Goal: Task Accomplishment & Management: Use online tool/utility

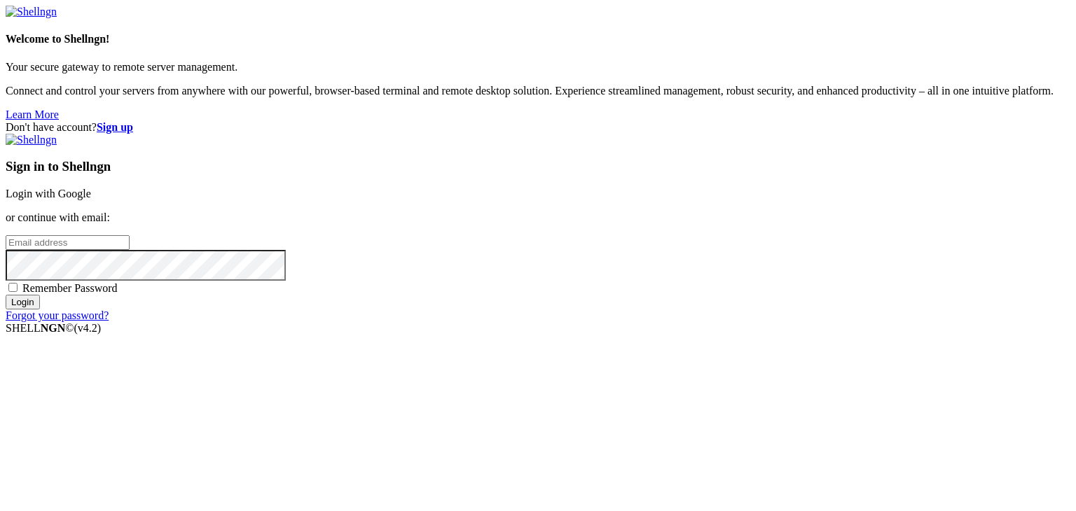
click at [91, 188] on link "Login with Google" at bounding box center [48, 194] width 85 height 12
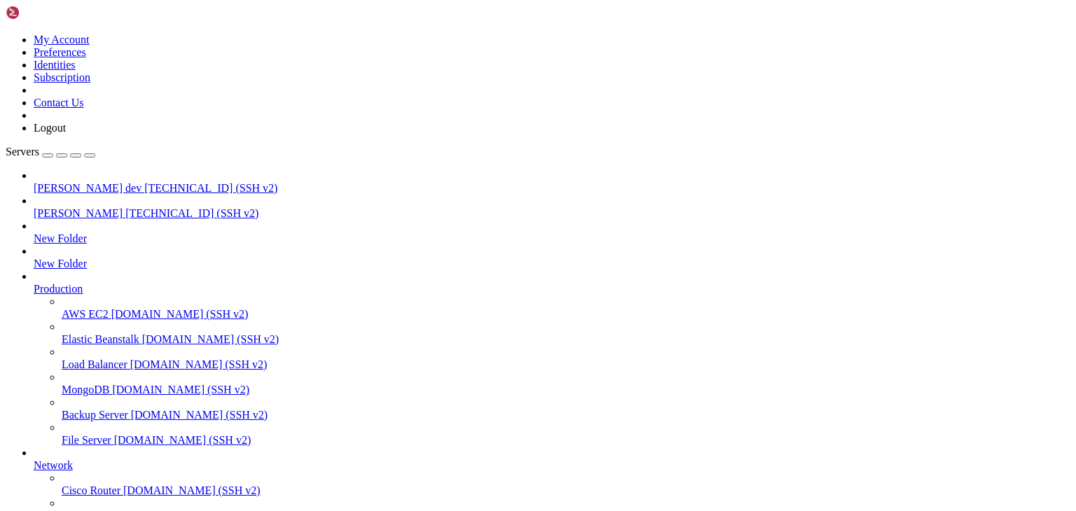
click at [144, 182] on span "[TECHNICAL_ID] (SSH v2)" at bounding box center [210, 188] width 133 height 12
drag, startPoint x: 215, startPoint y: 1074, endPoint x: 33, endPoint y: 1074, distance: 182.1
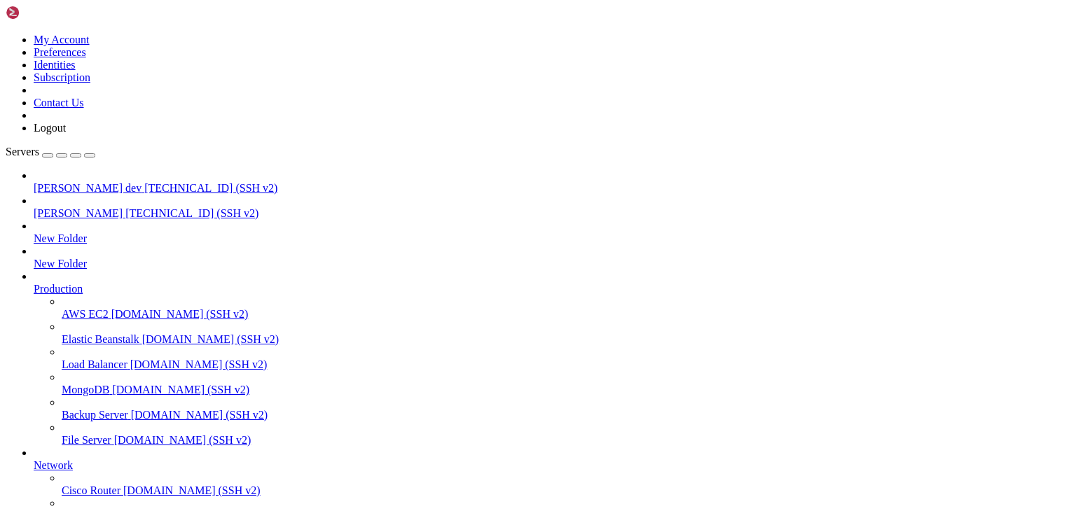
drag, startPoint x: 63, startPoint y: 1266, endPoint x: 365, endPoint y: 1263, distance: 301.9
drag, startPoint x: 451, startPoint y: 1266, endPoint x: 415, endPoint y: 1258, distance: 37.1
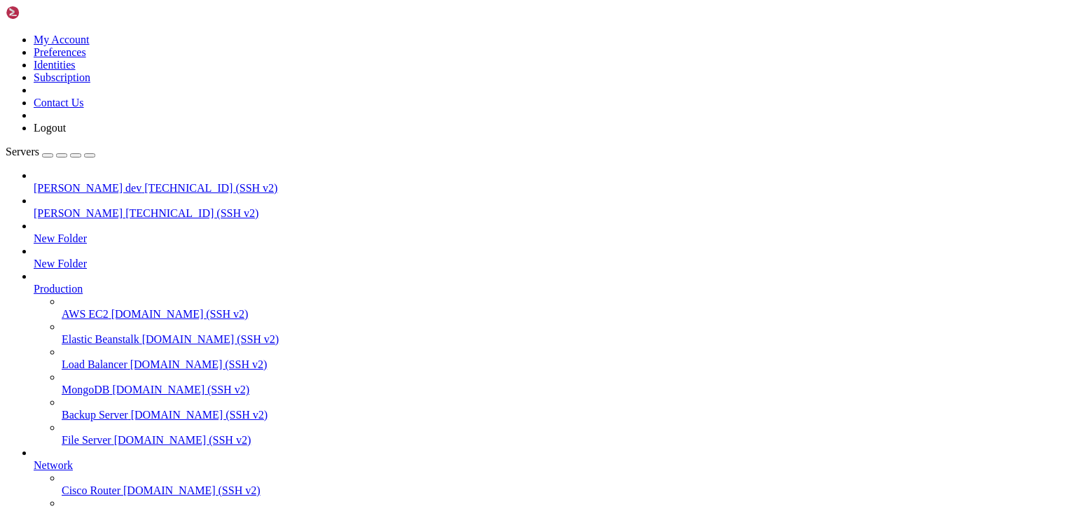
drag, startPoint x: 63, startPoint y: 1101, endPoint x: 359, endPoint y: 1098, distance: 295.6
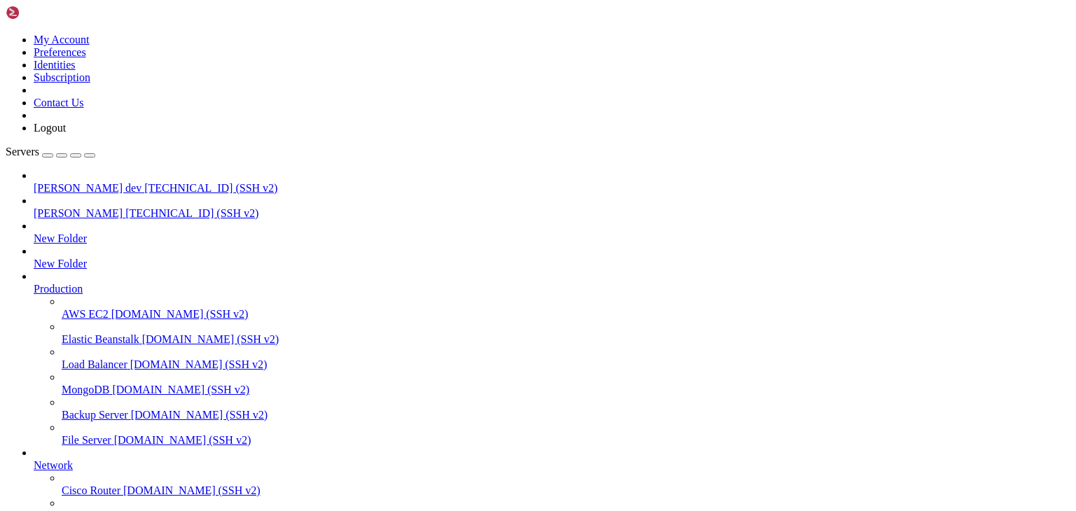
drag, startPoint x: 119, startPoint y: 1210, endPoint x: 79, endPoint y: 1216, distance: 40.4
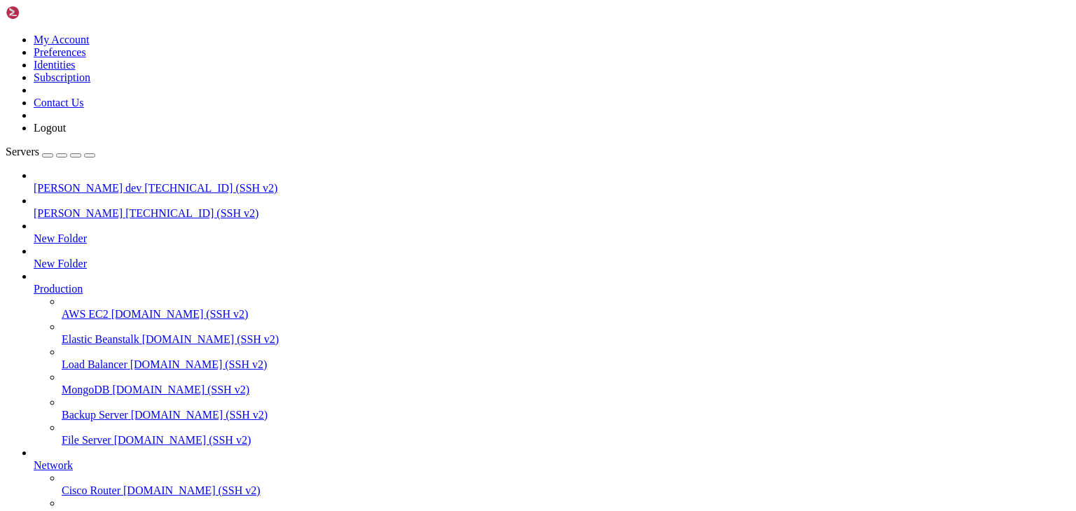
scroll to position [1507, 0]
click at [72, 182] on span "[PERSON_NAME] dev" at bounding box center [88, 188] width 108 height 12
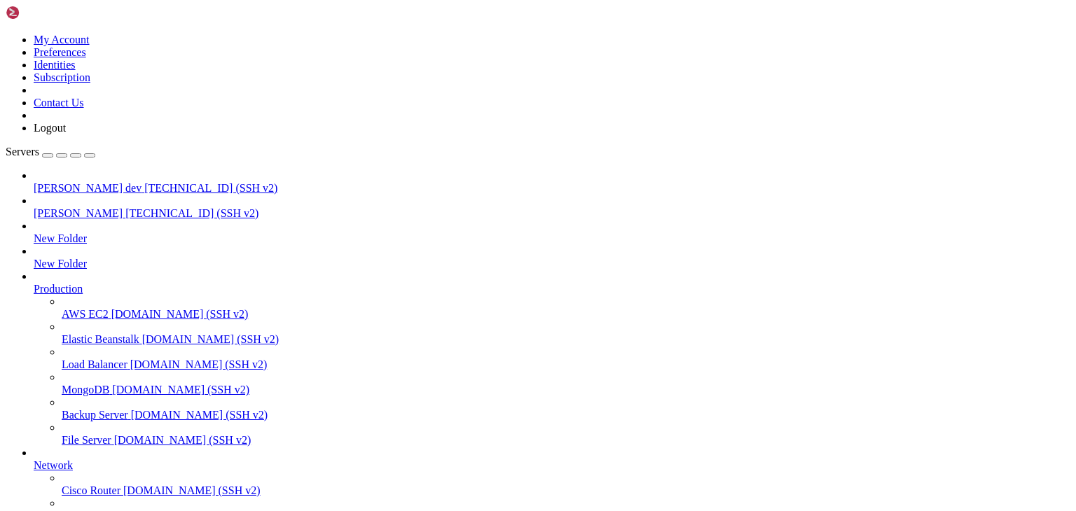
drag, startPoint x: 229, startPoint y: 1079, endPoint x: 142, endPoint y: 1144, distance: 108.6
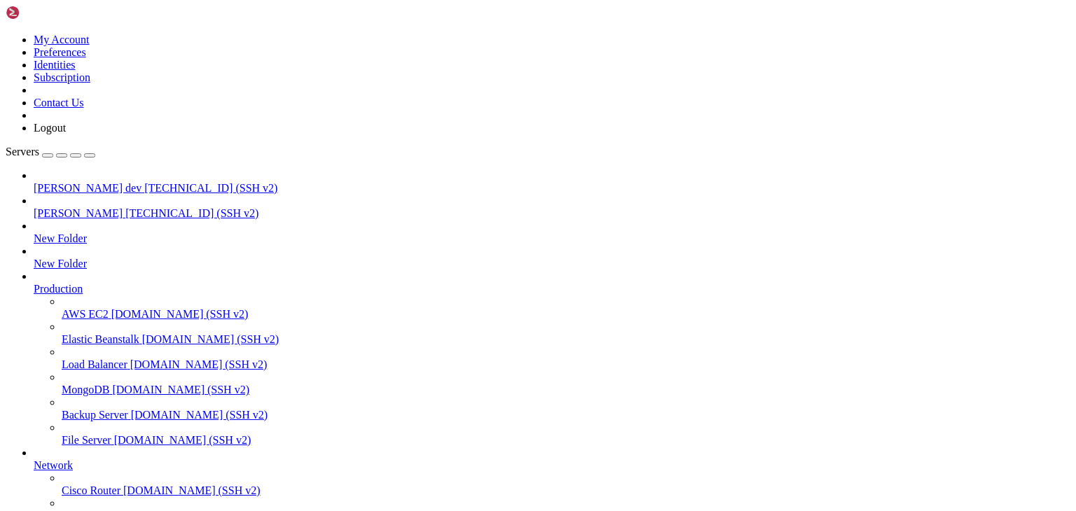
scroll to position [0, 0]
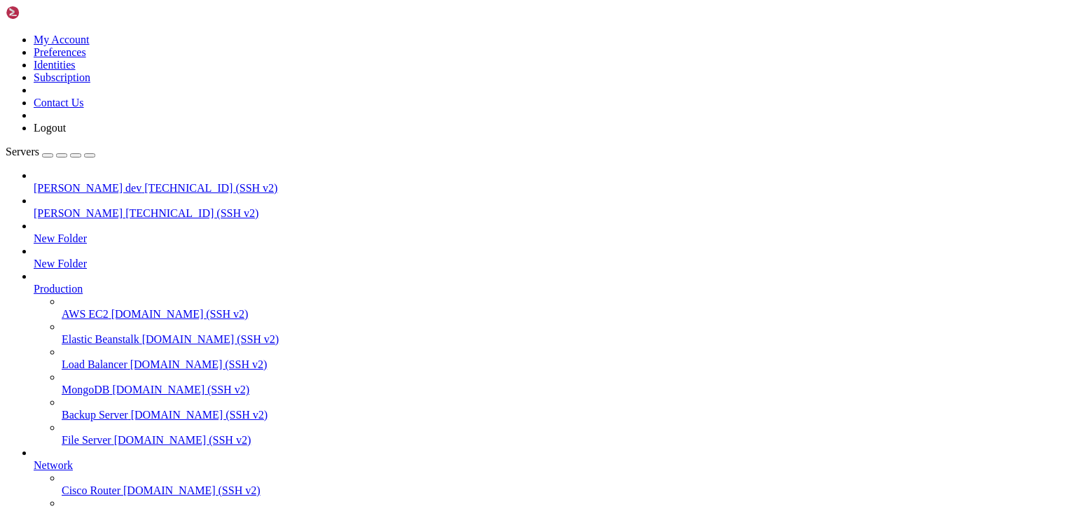
scroll to position [163, 0]
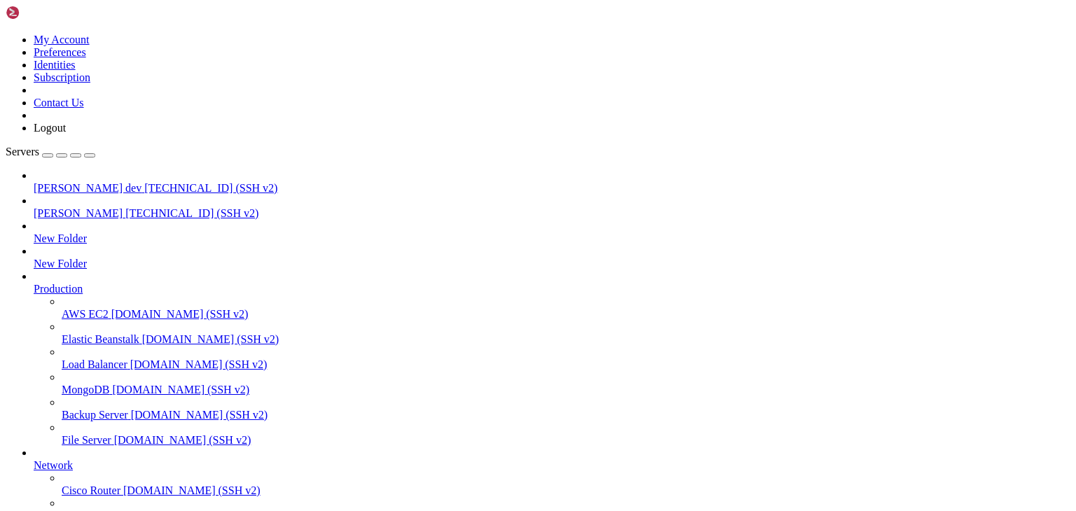
type input "/public_html/public/assets/receivable_accounts/443639/pdf"
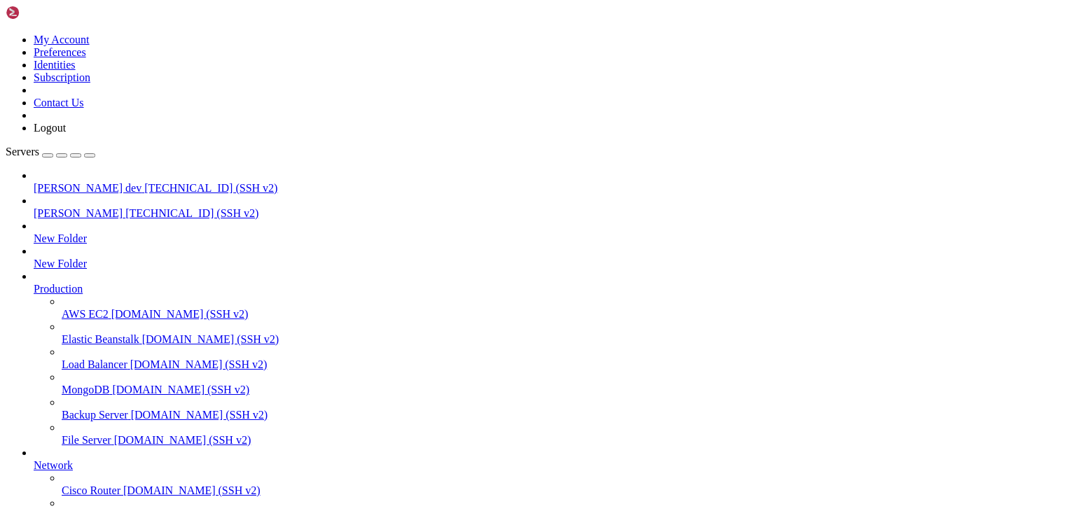
scroll to position [6440, 0]
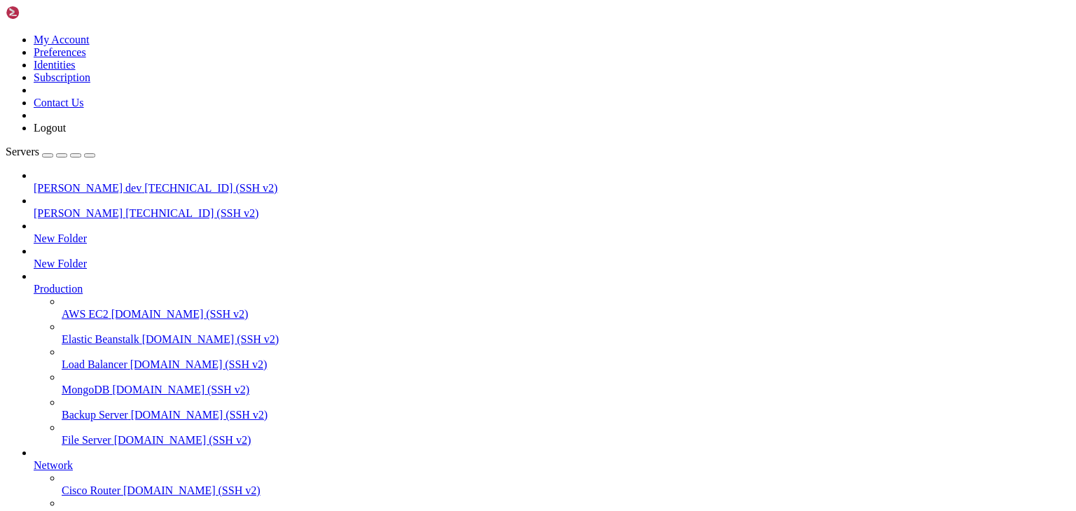
click at [125, 207] on span "[TECHNICAL_ID] (SSH v2)" at bounding box center [191, 213] width 133 height 12
drag, startPoint x: 424, startPoint y: 1291, endPoint x: 13, endPoint y: 1285, distance: 410.4
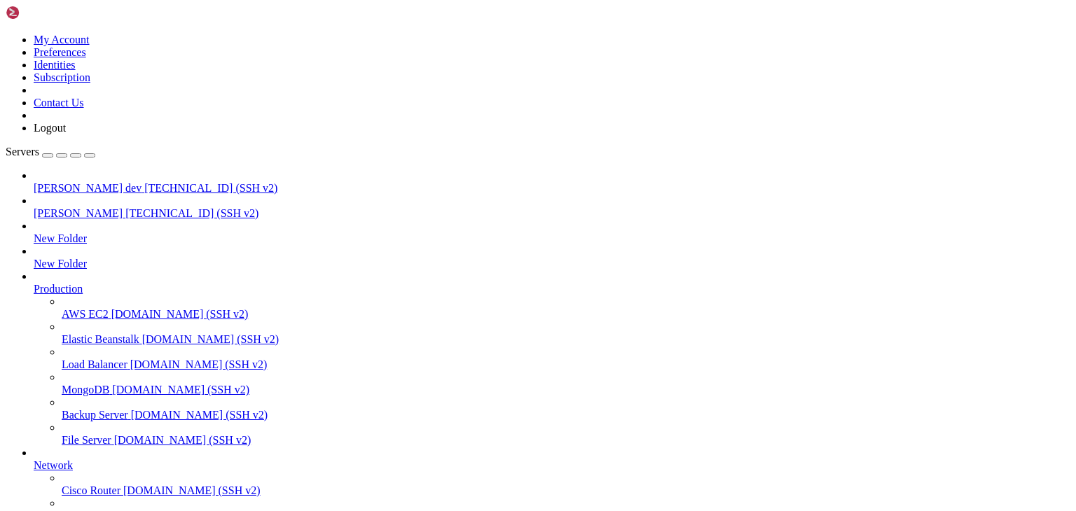
click at [92, 207] on span "[PERSON_NAME]" at bounding box center [78, 213] width 89 height 12
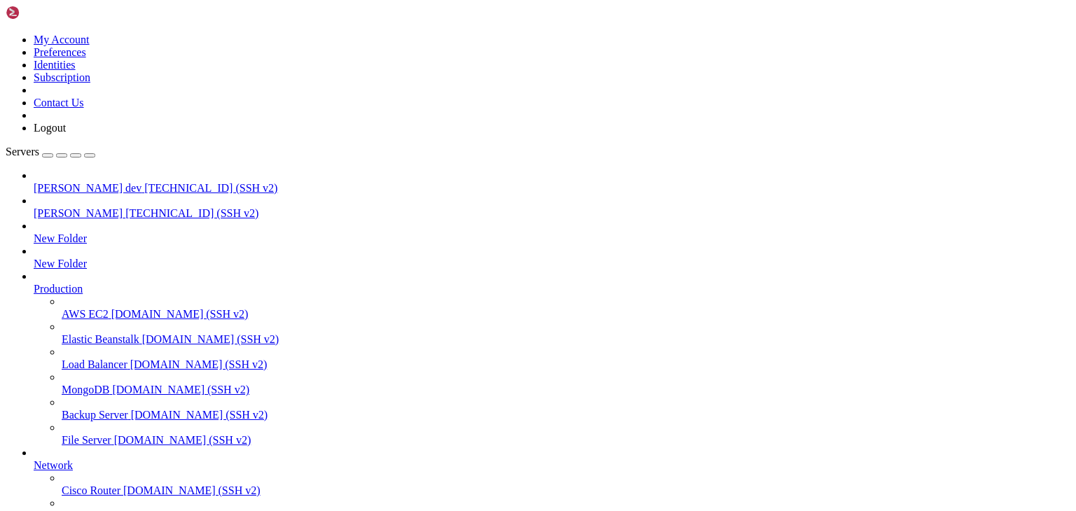
scroll to position [0, 0]
drag, startPoint x: 429, startPoint y: 1243, endPoint x: 9, endPoint y: 1243, distance: 419.5
drag, startPoint x: 424, startPoint y: 1241, endPoint x: 12, endPoint y: 1244, distance: 411.8
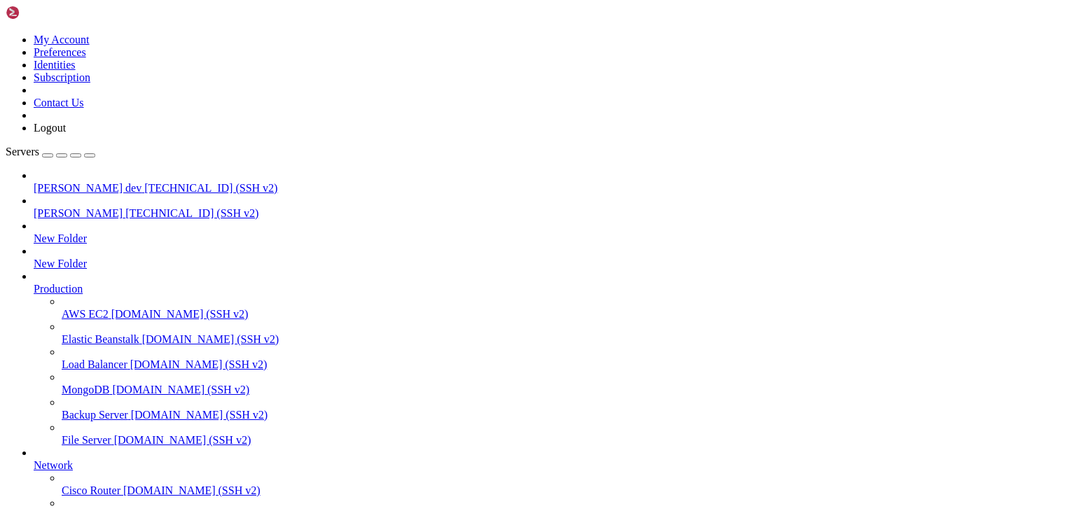
drag, startPoint x: 12, startPoint y: 1244, endPoint x: 394, endPoint y: 1251, distance: 382.5
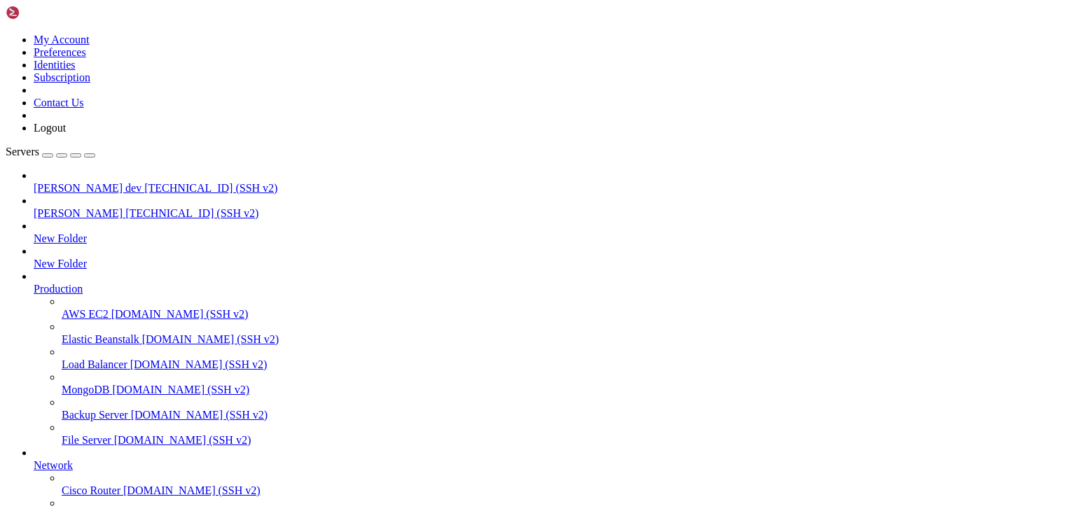
drag, startPoint x: 431, startPoint y: 1305, endPoint x: 13, endPoint y: 1304, distance: 417.4
click at [76, 182] on span "[PERSON_NAME] dev" at bounding box center [88, 188] width 108 height 12
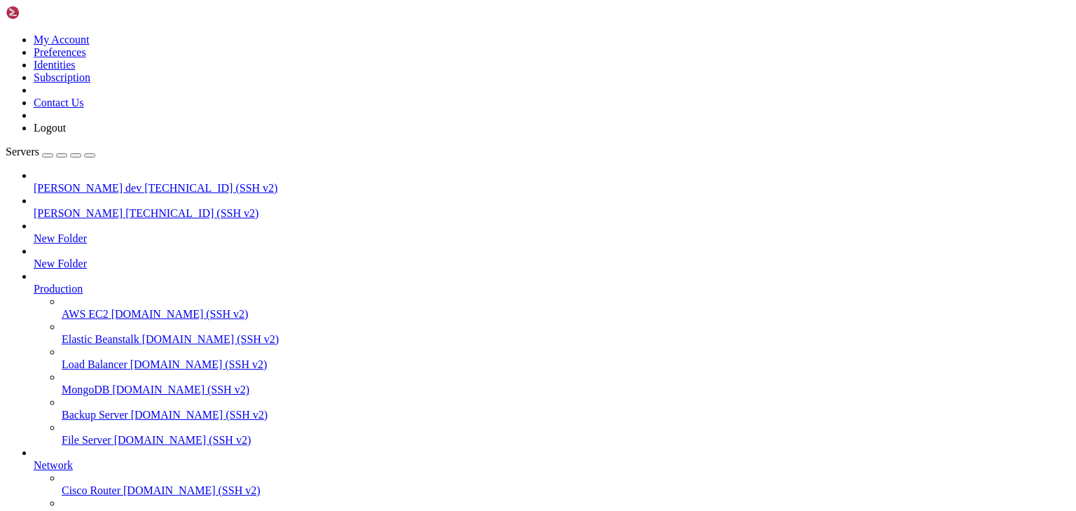
click at [76, 182] on span "[PERSON_NAME] dev" at bounding box center [88, 188] width 108 height 12
drag, startPoint x: 37, startPoint y: 1348, endPoint x: 556, endPoint y: 1296, distance: 521.5
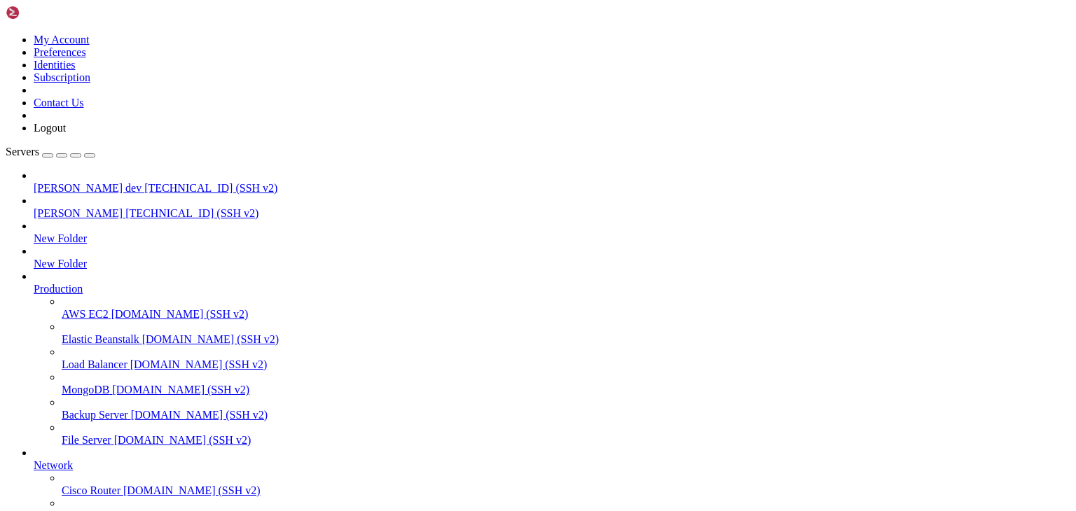
click at [67, 207] on span "[PERSON_NAME]" at bounding box center [78, 213] width 89 height 12
click at [71, 207] on span "[PERSON_NAME]" at bounding box center [78, 213] width 89 height 12
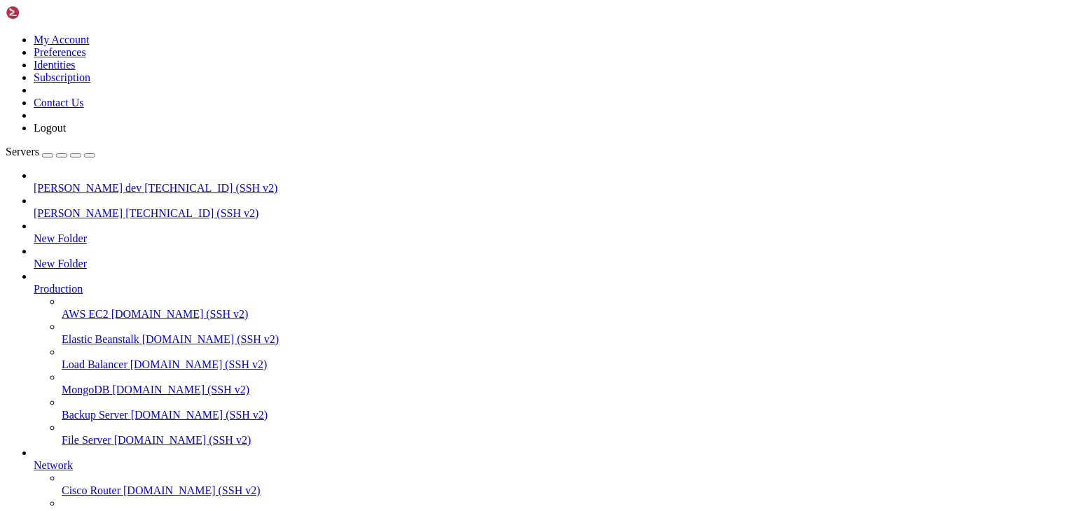
scroll to position [0, 0]
drag, startPoint x: 255, startPoint y: 1303, endPoint x: 13, endPoint y: 1300, distance: 241.6
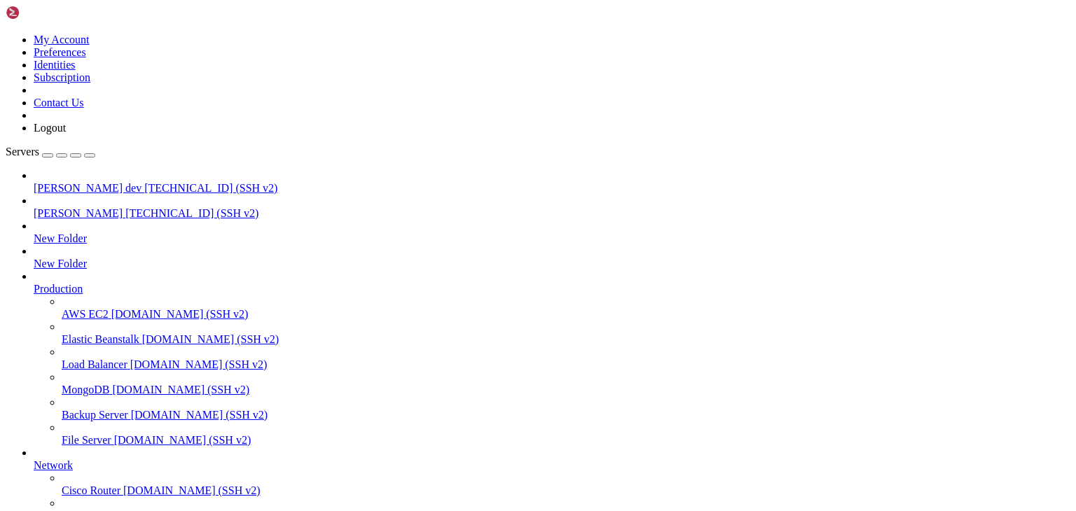
click at [144, 182] on span "[TECHNICAL_ID] (SSH v2)" at bounding box center [210, 188] width 133 height 12
drag, startPoint x: 58, startPoint y: 1184, endPoint x: 345, endPoint y: 1211, distance: 287.7
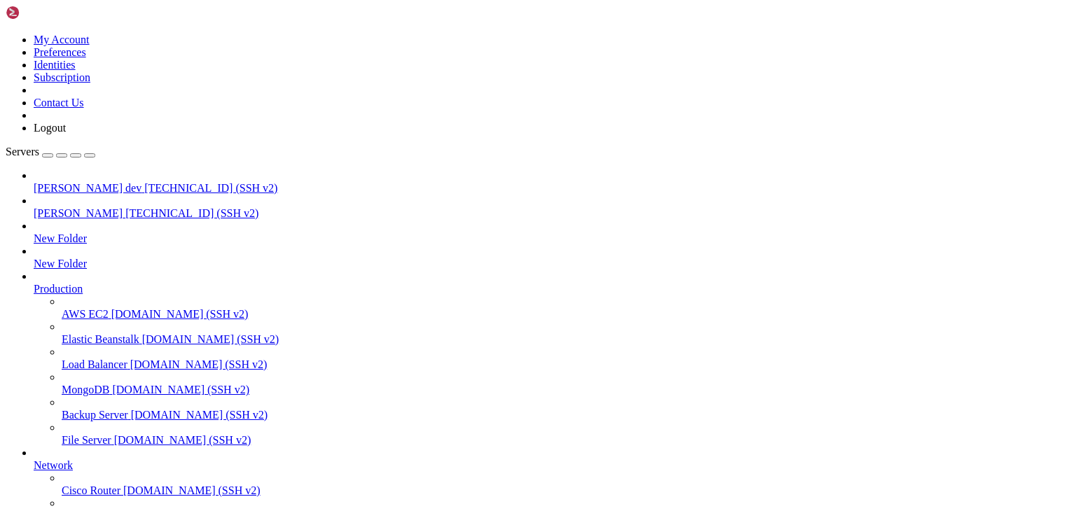
drag, startPoint x: 299, startPoint y: 1083, endPoint x: 189, endPoint y: 1133, distance: 121.0
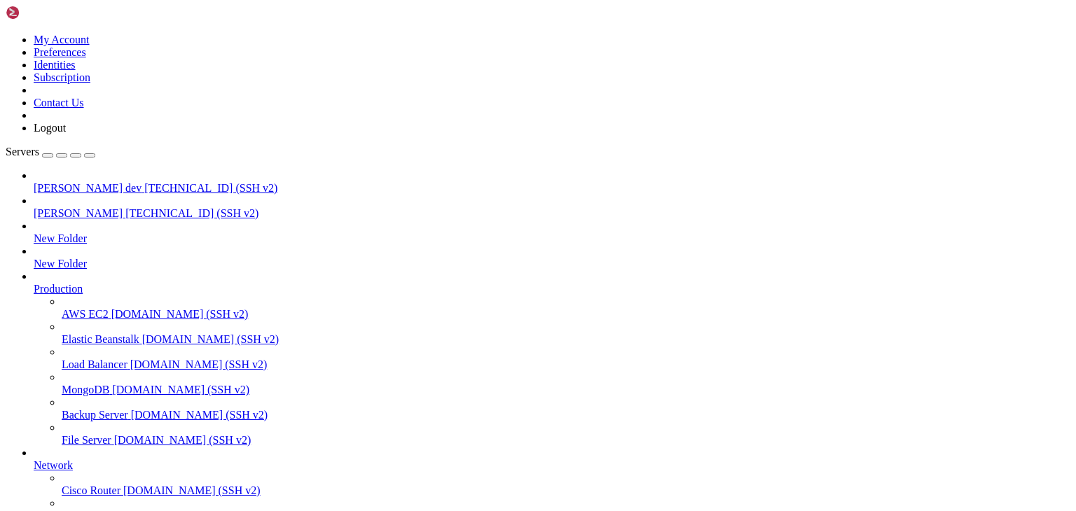
type input "/public_html/public/assets/companies"
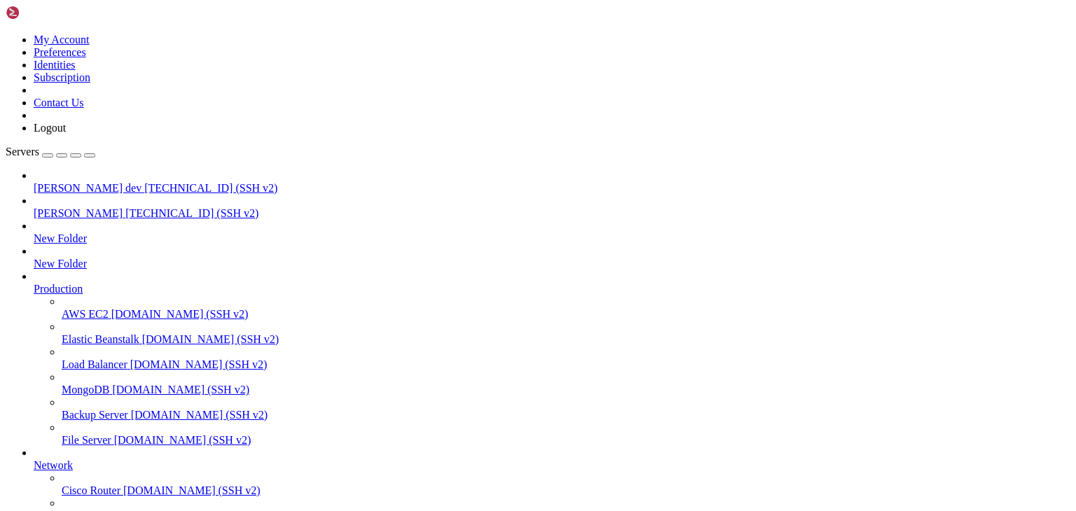
scroll to position [0, 0]
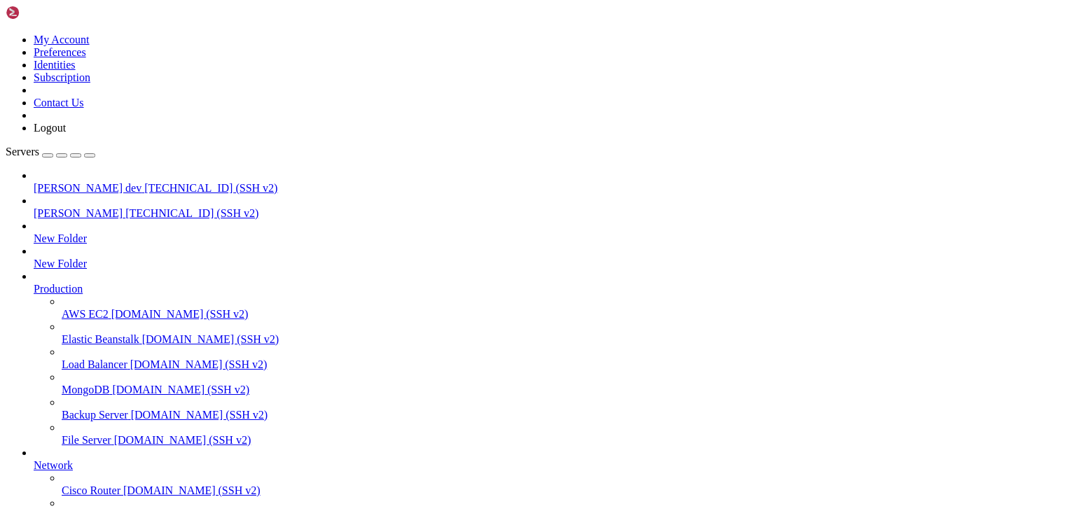
type input "/public_html/public/assets"
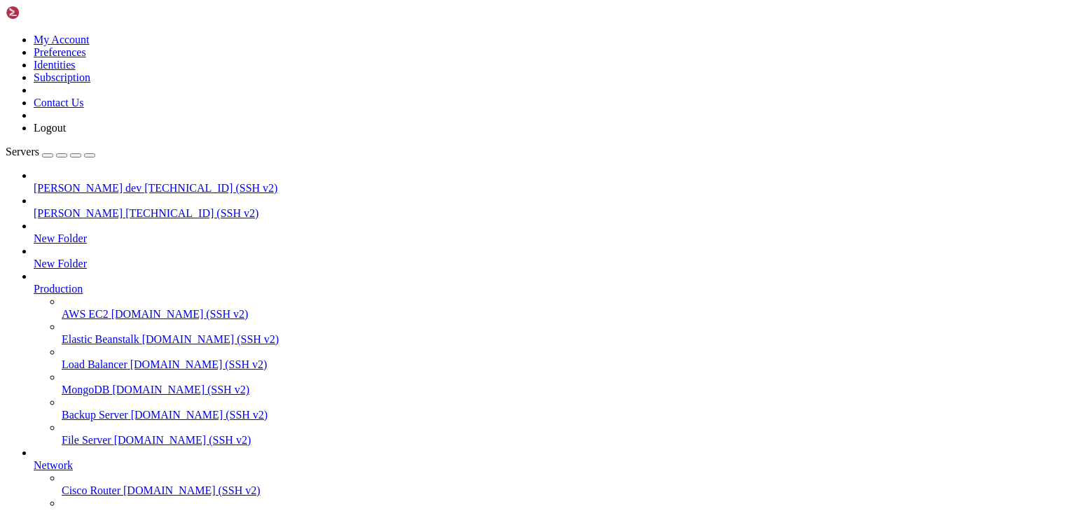
type input "/public_html/public/assets/companies"
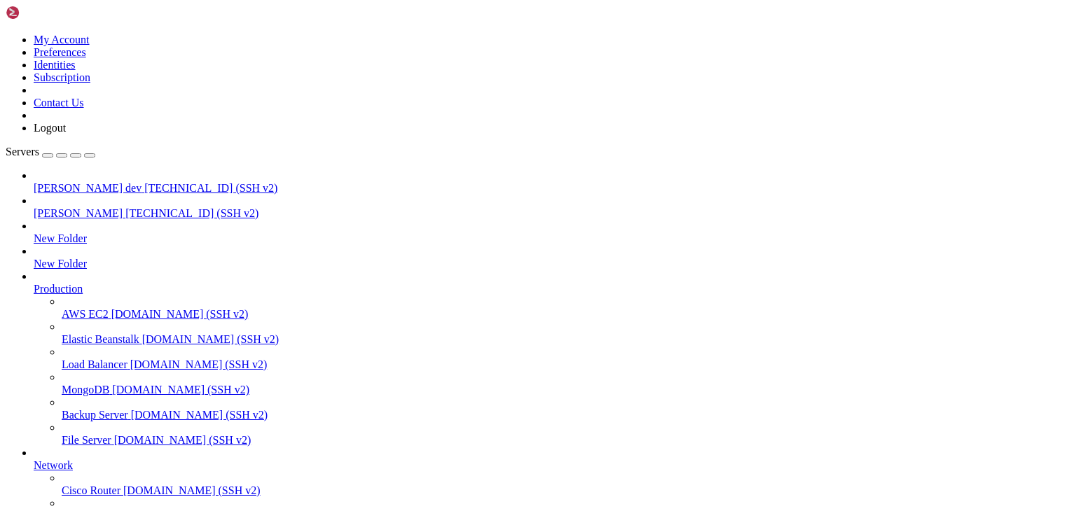
scroll to position [6593, 0]
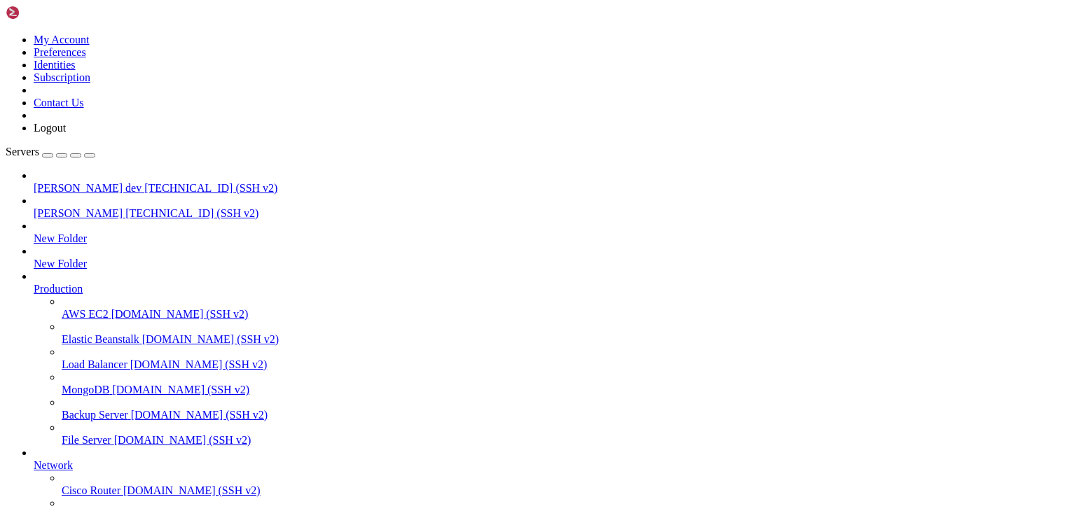
scroll to position [195, 0]
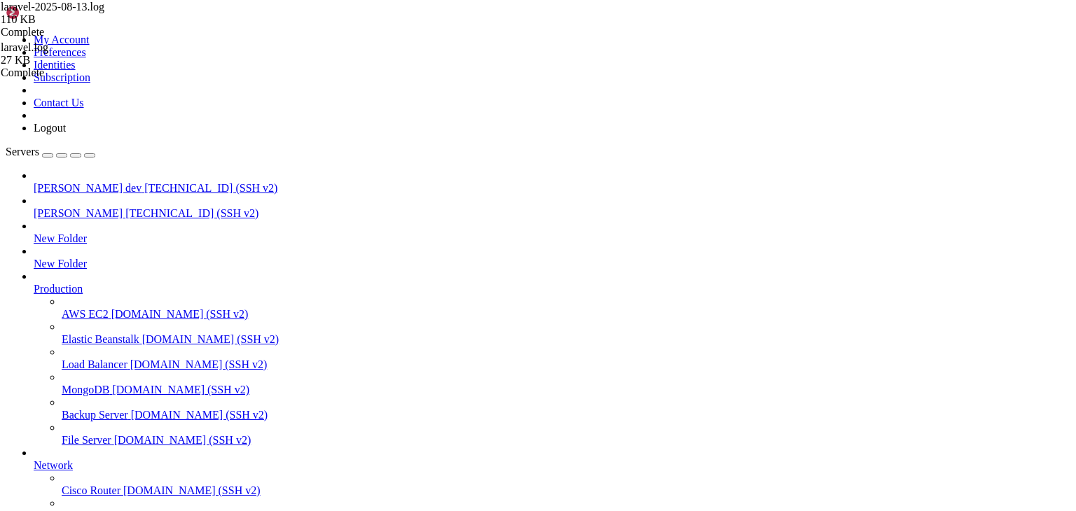
scroll to position [326, 0]
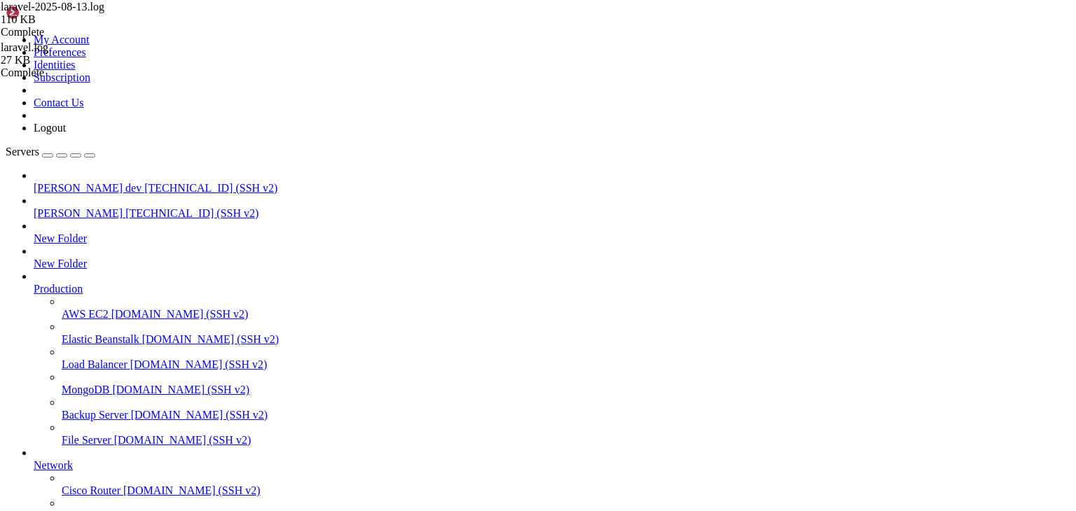
type input "/public_html/public/assets/receivable_accounts/443639/pdf"
